Goal: Task Accomplishment & Management: Complete application form

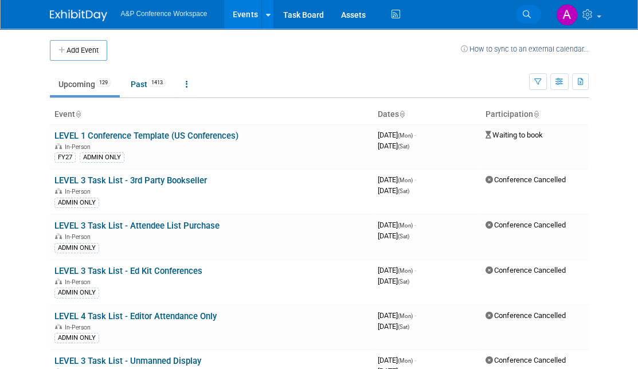
click at [507, 15] on icon at bounding box center [527, 14] width 8 height 8
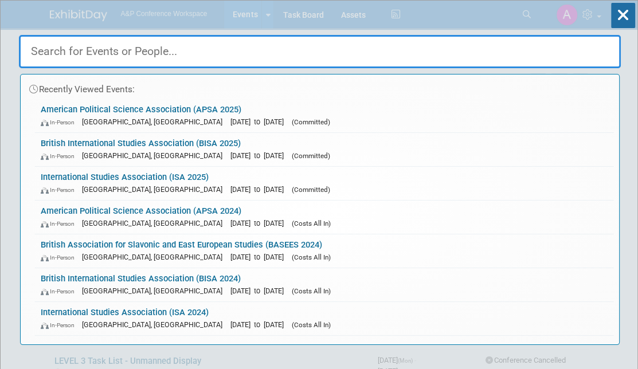
type input "a"
click at [170, 114] on link "American Political Science Association (APSA 2025) In-Person [GEOGRAPHIC_DATA],…" at bounding box center [324, 115] width 578 height 33
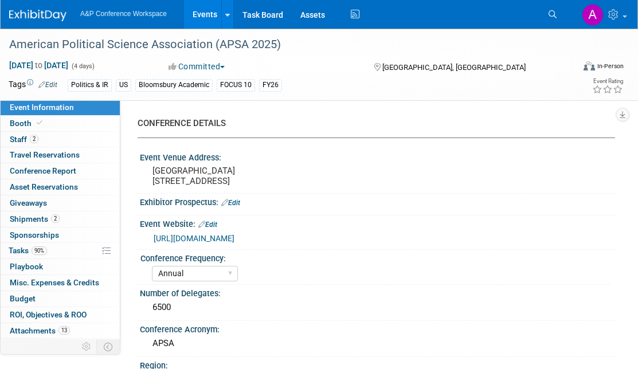
select select "Annual"
select select "Level 2"
select select "In-Person Booth"
select select "Politics & International Relations"
select select "Bloomsbury Academic"
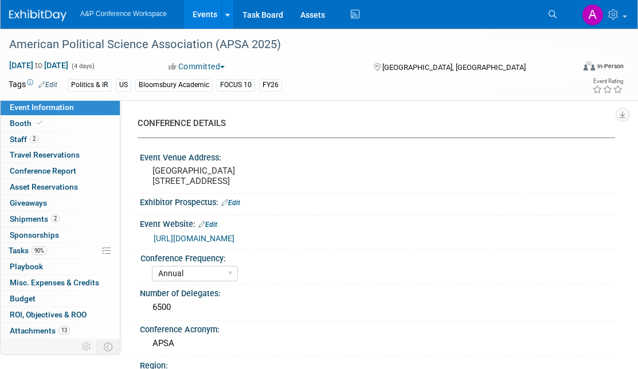
select select "Amanda Oney"
select select "Ami Reitmeier"
select select "Networking/Commissioning"
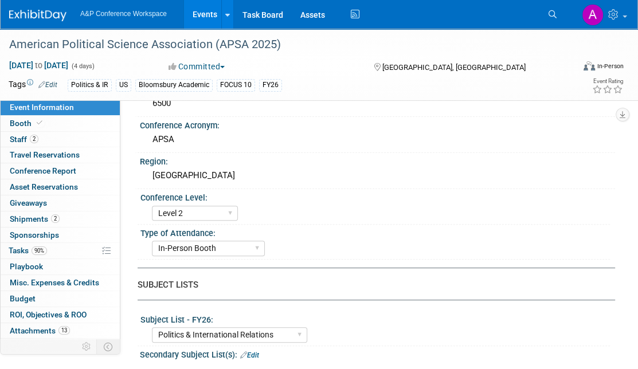
scroll to position [229, 0]
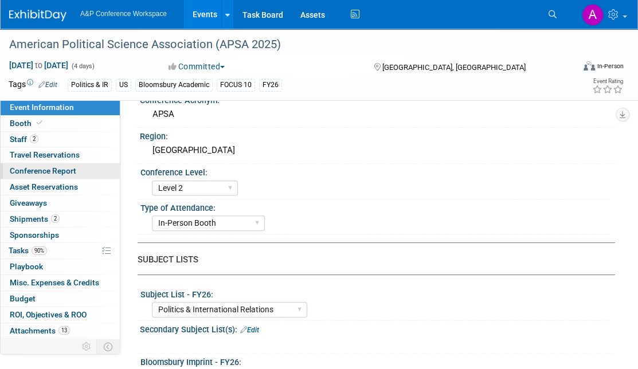
click at [50, 171] on span "Conference Report" at bounding box center [43, 170] width 66 height 9
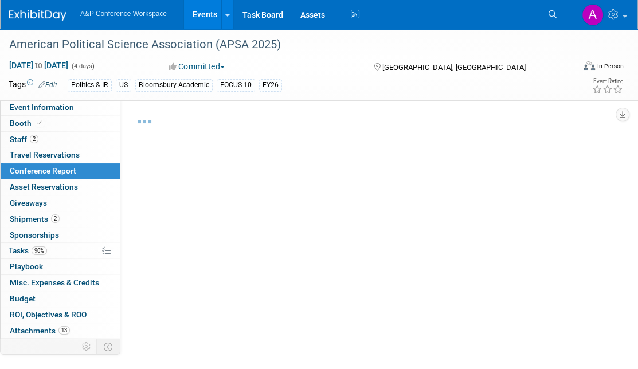
select select "NO"
select select "YES"
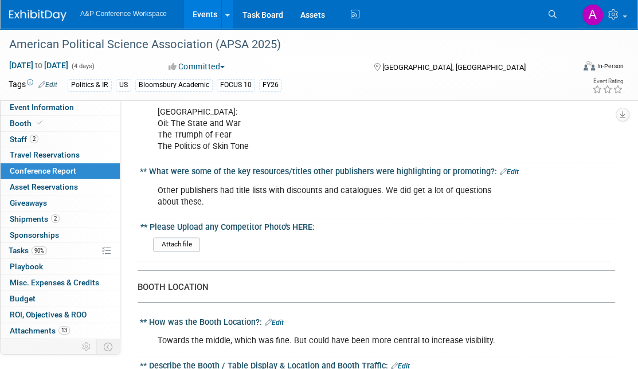
scroll to position [1146, 0]
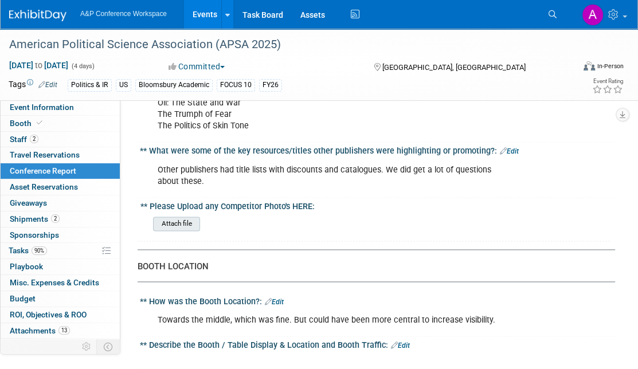
click at [186, 217] on input "file" at bounding box center [122, 223] width 156 height 13
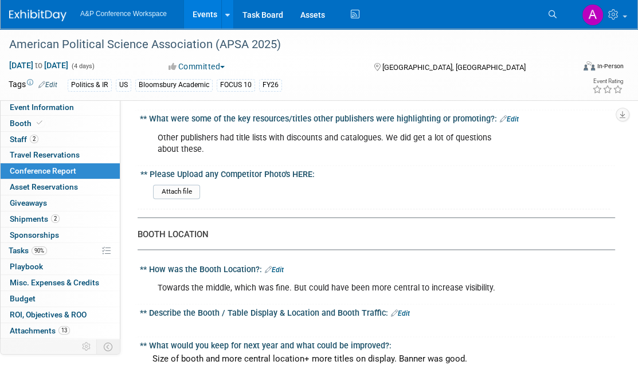
scroll to position [1203, 0]
